Goal: Task Accomplishment & Management: Use online tool/utility

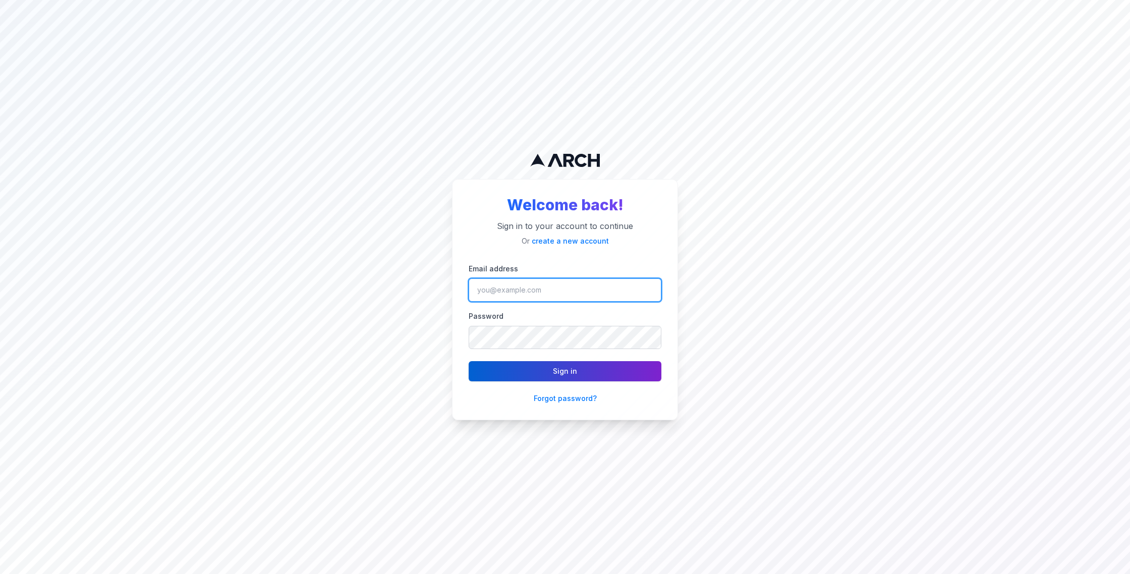
type input "[PERSON_NAME][EMAIL_ADDRESS][DOMAIN_NAME]"
click at [532, 368] on button "Sign in" at bounding box center [564, 371] width 193 height 20
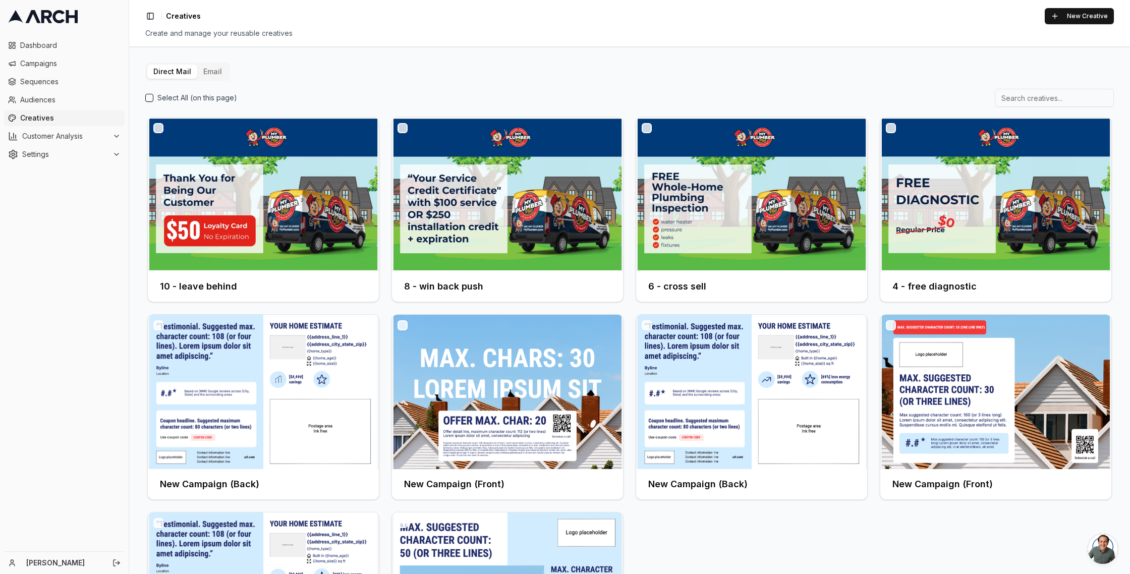
click at [211, 69] on button "Email" at bounding box center [212, 72] width 31 height 14
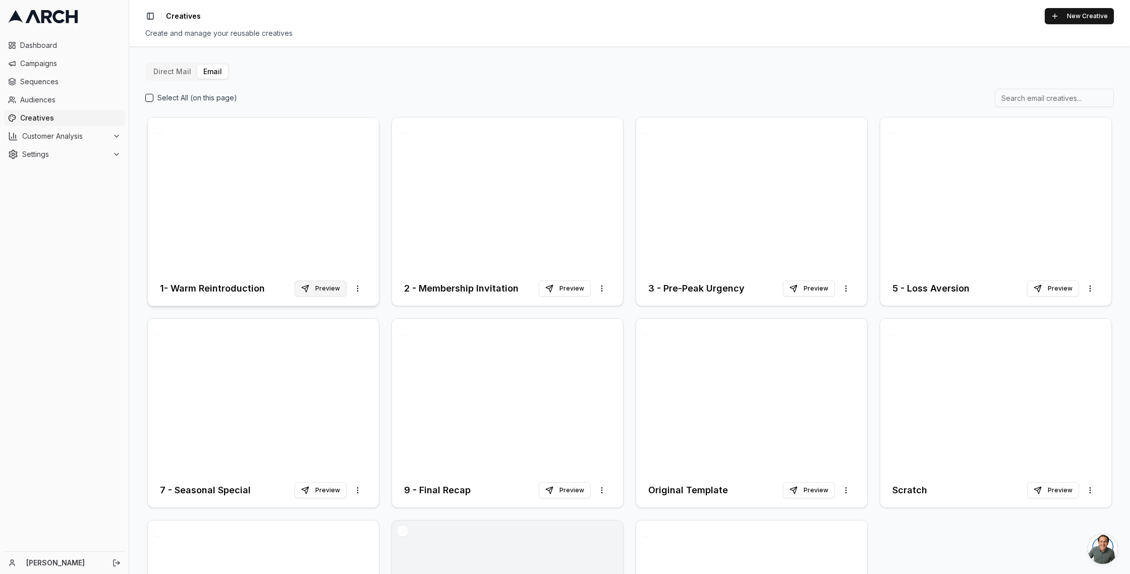
click at [314, 290] on button "Preview" at bounding box center [321, 288] width 52 height 16
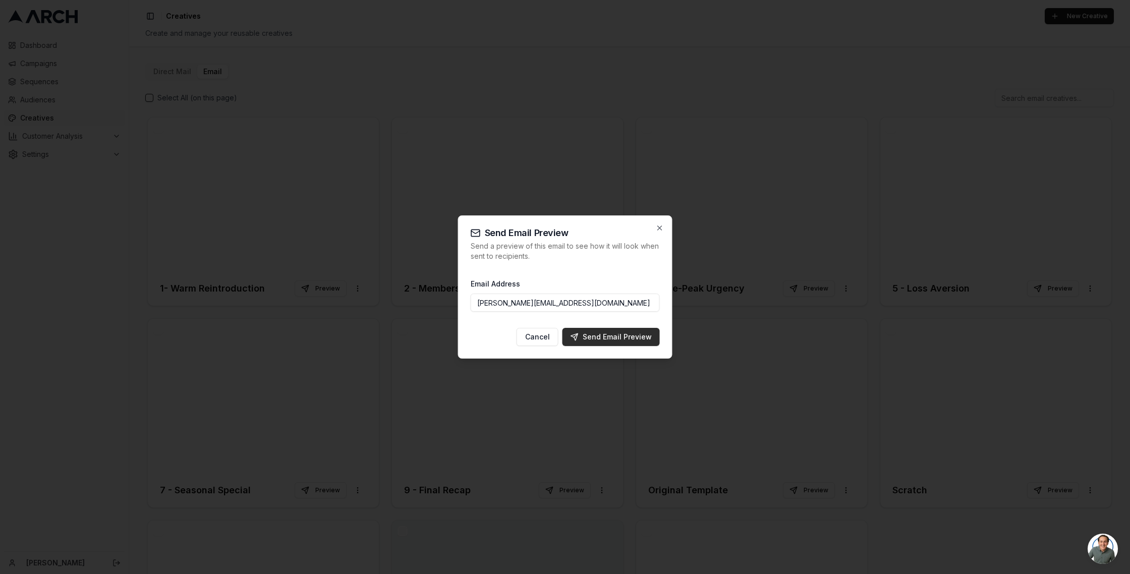
click at [620, 333] on div "Send Email Preview" at bounding box center [610, 337] width 81 height 10
click at [660, 227] on icon "button" at bounding box center [660, 228] width 8 height 8
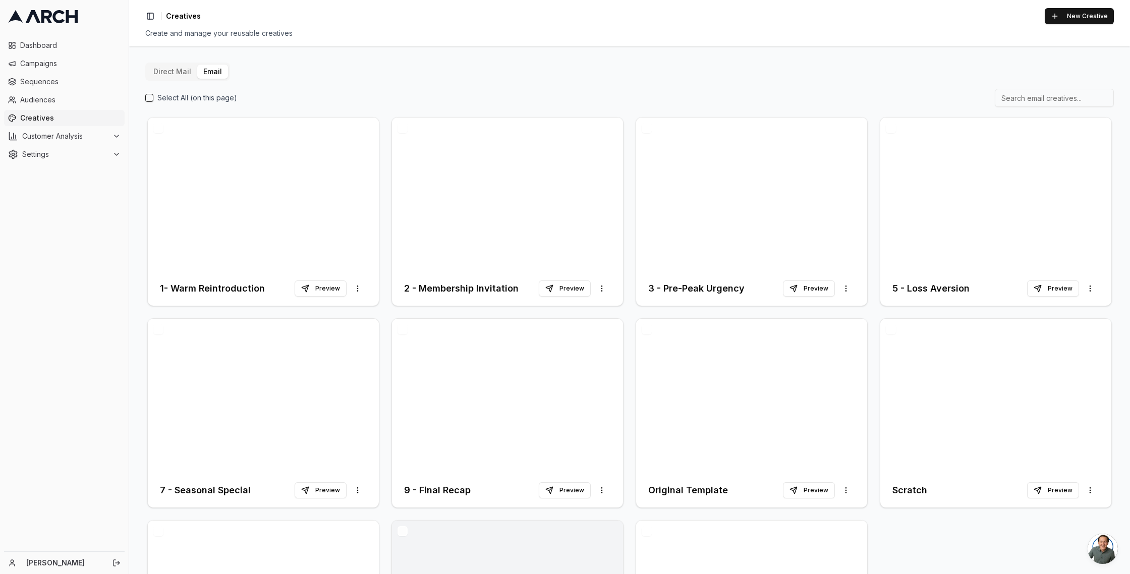
click at [165, 70] on button "Direct Mail" at bounding box center [172, 72] width 50 height 14
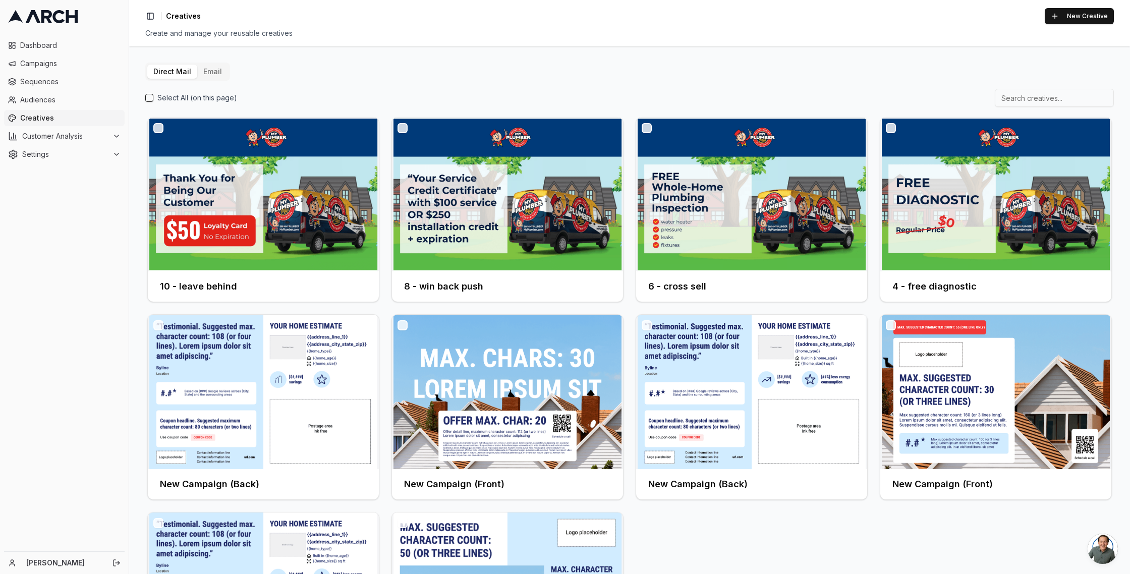
click at [211, 72] on button "Email" at bounding box center [212, 72] width 31 height 14
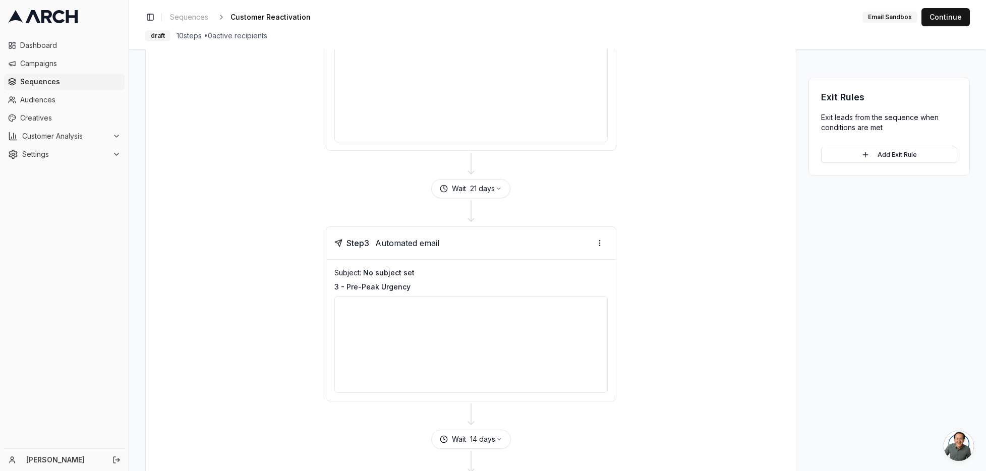
scroll to position [443, 0]
click at [465, 350] on div at bounding box center [470, 344] width 273 height 97
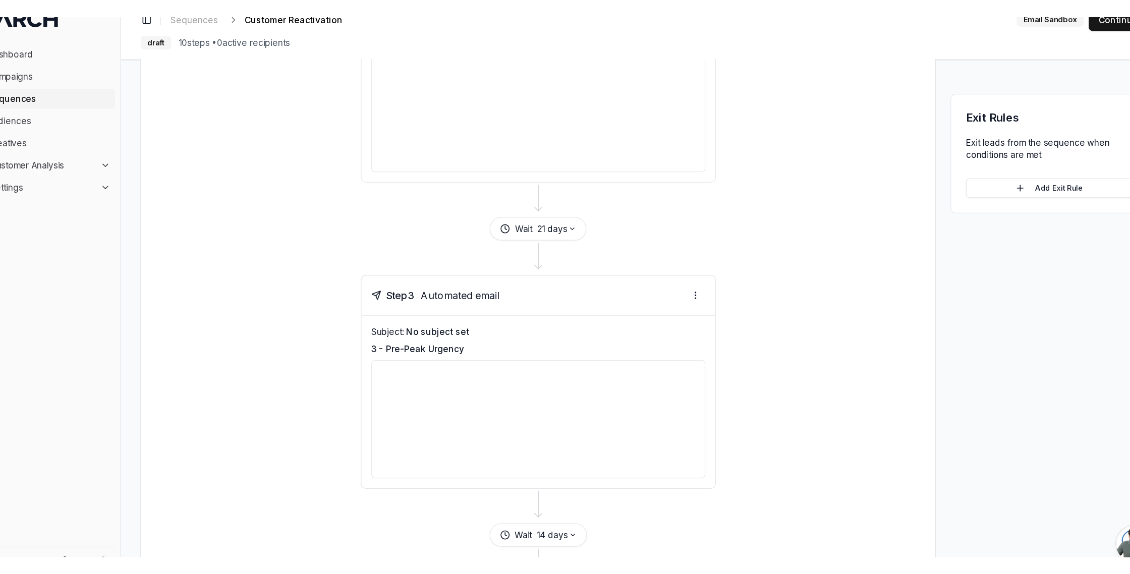
scroll to position [0, 0]
